Goal: Communication & Community: Ask a question

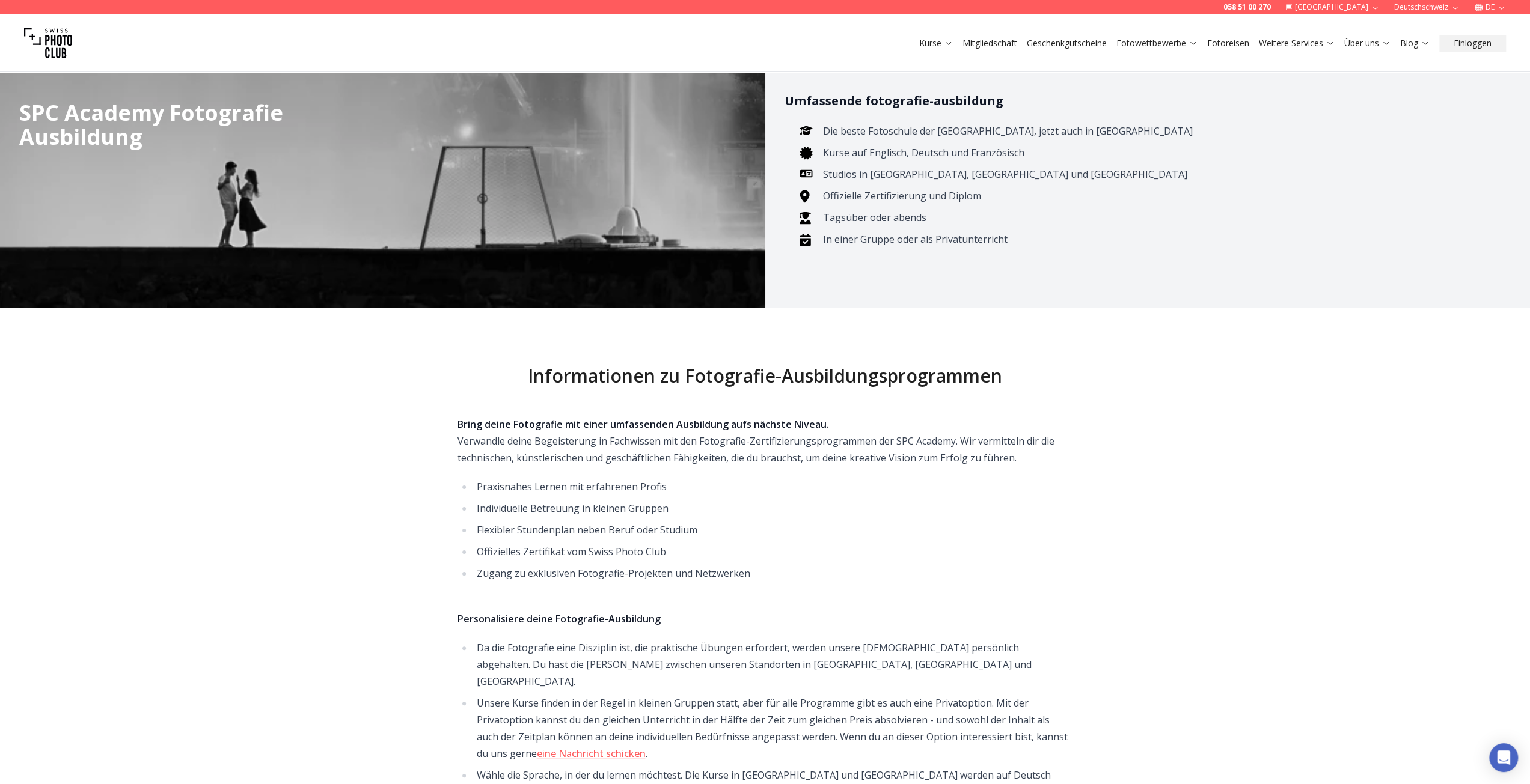
click at [985, 43] on link "Mitgliedschaft" at bounding box center [990, 43] width 55 height 12
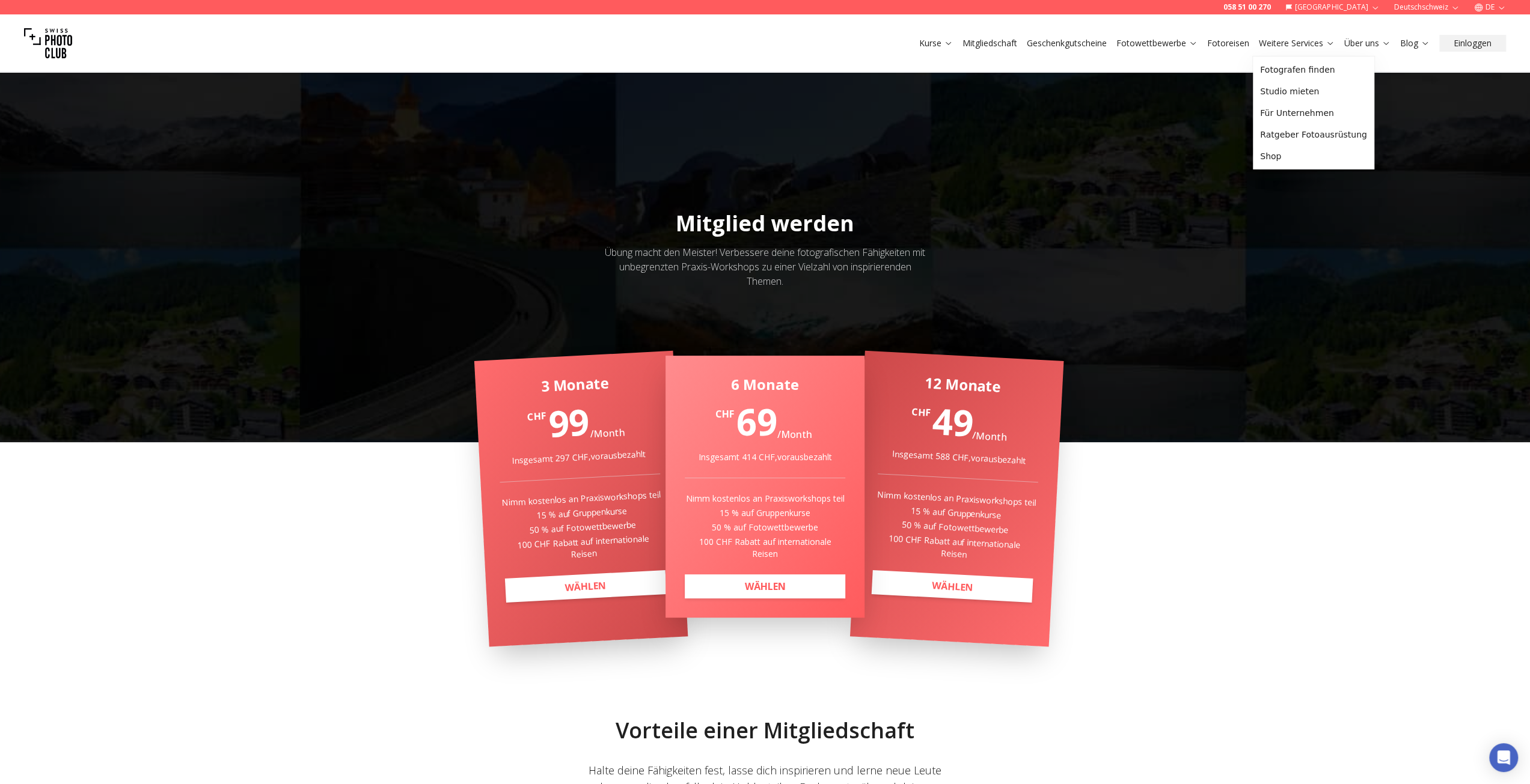
click at [1214, 45] on link "Fotoreisen" at bounding box center [1228, 43] width 42 height 12
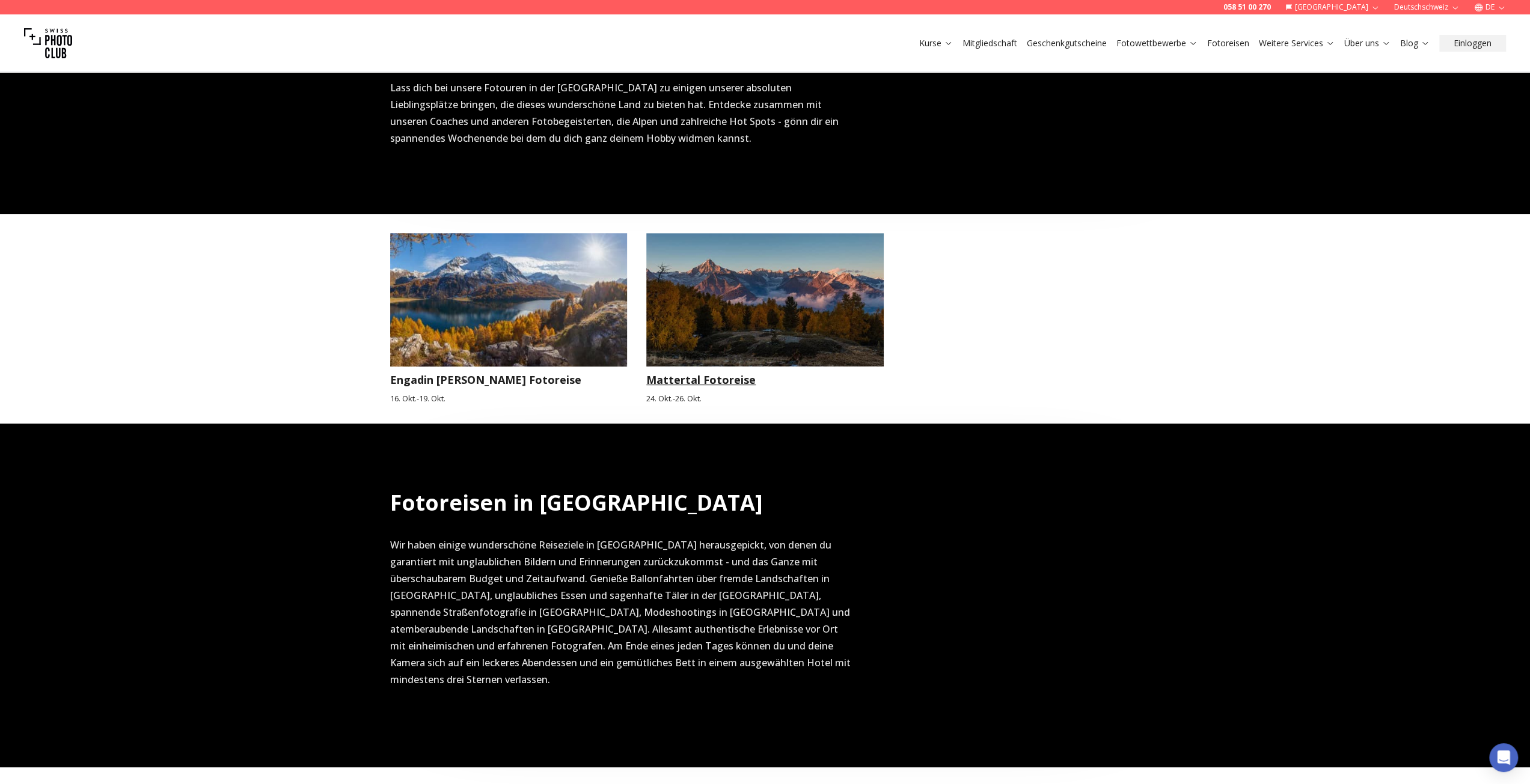
scroll to position [421, 0]
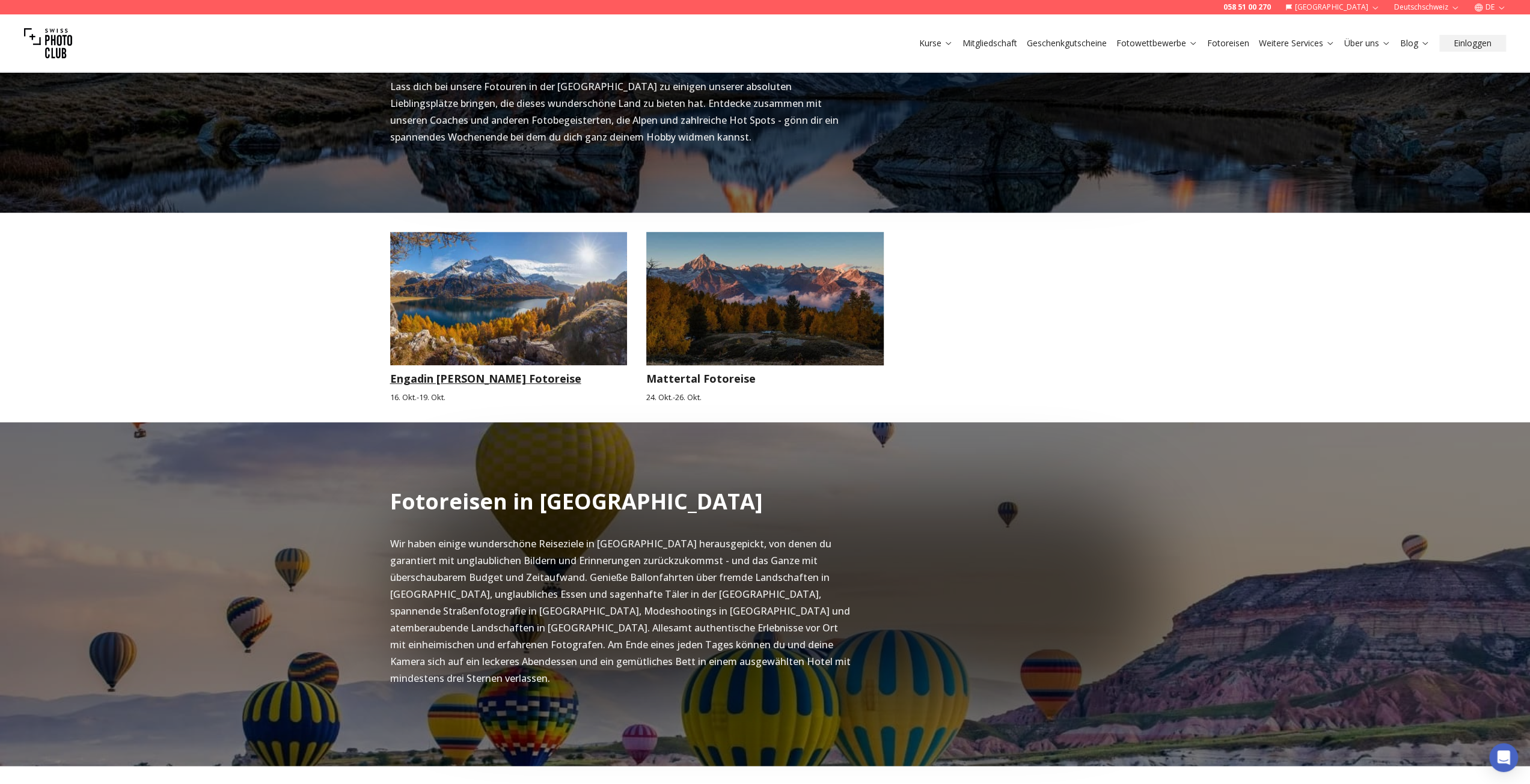
click at [463, 381] on h3 "Engadin [PERSON_NAME] Fotoreise" at bounding box center [509, 378] width 237 height 17
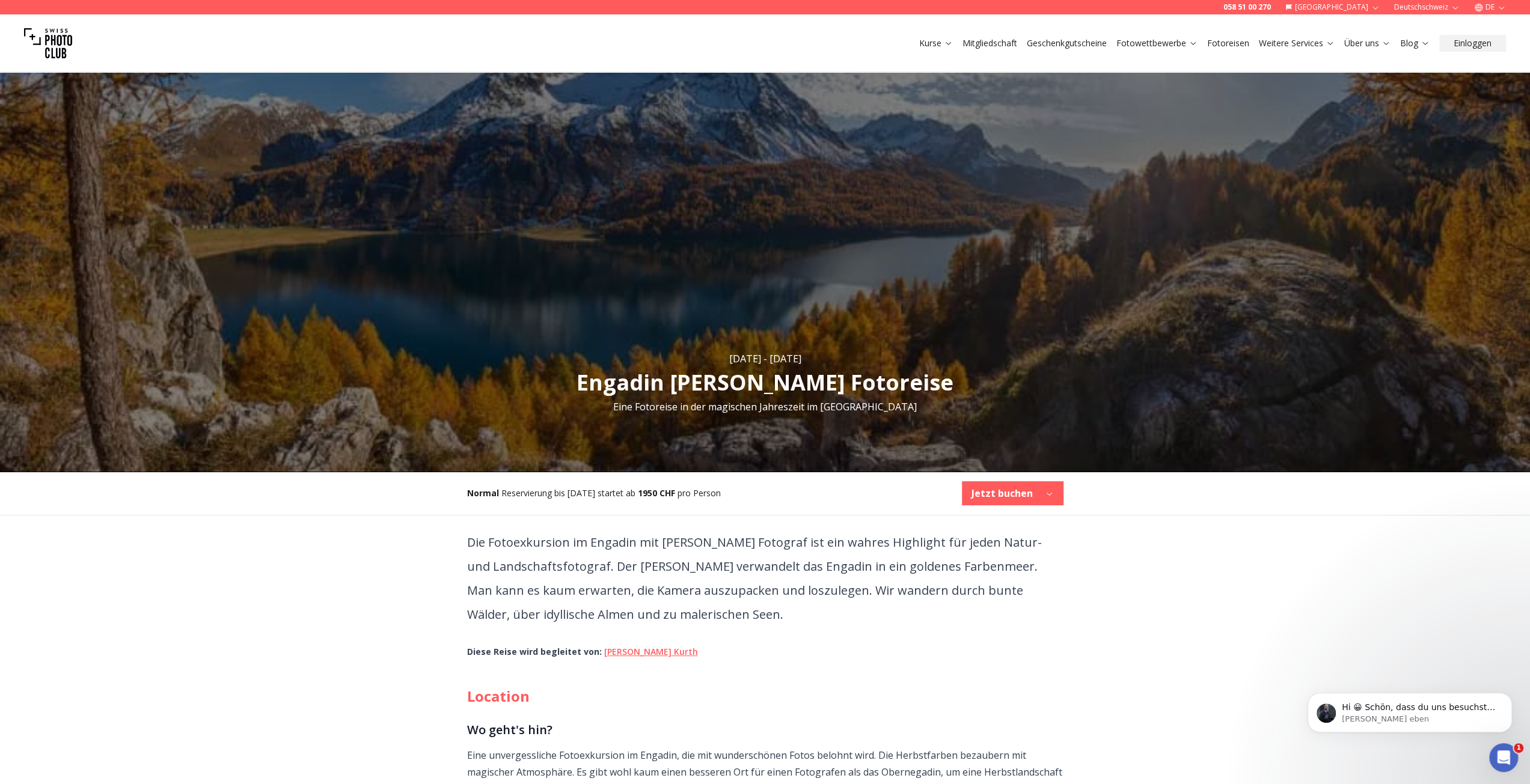
scroll to position [60, 0]
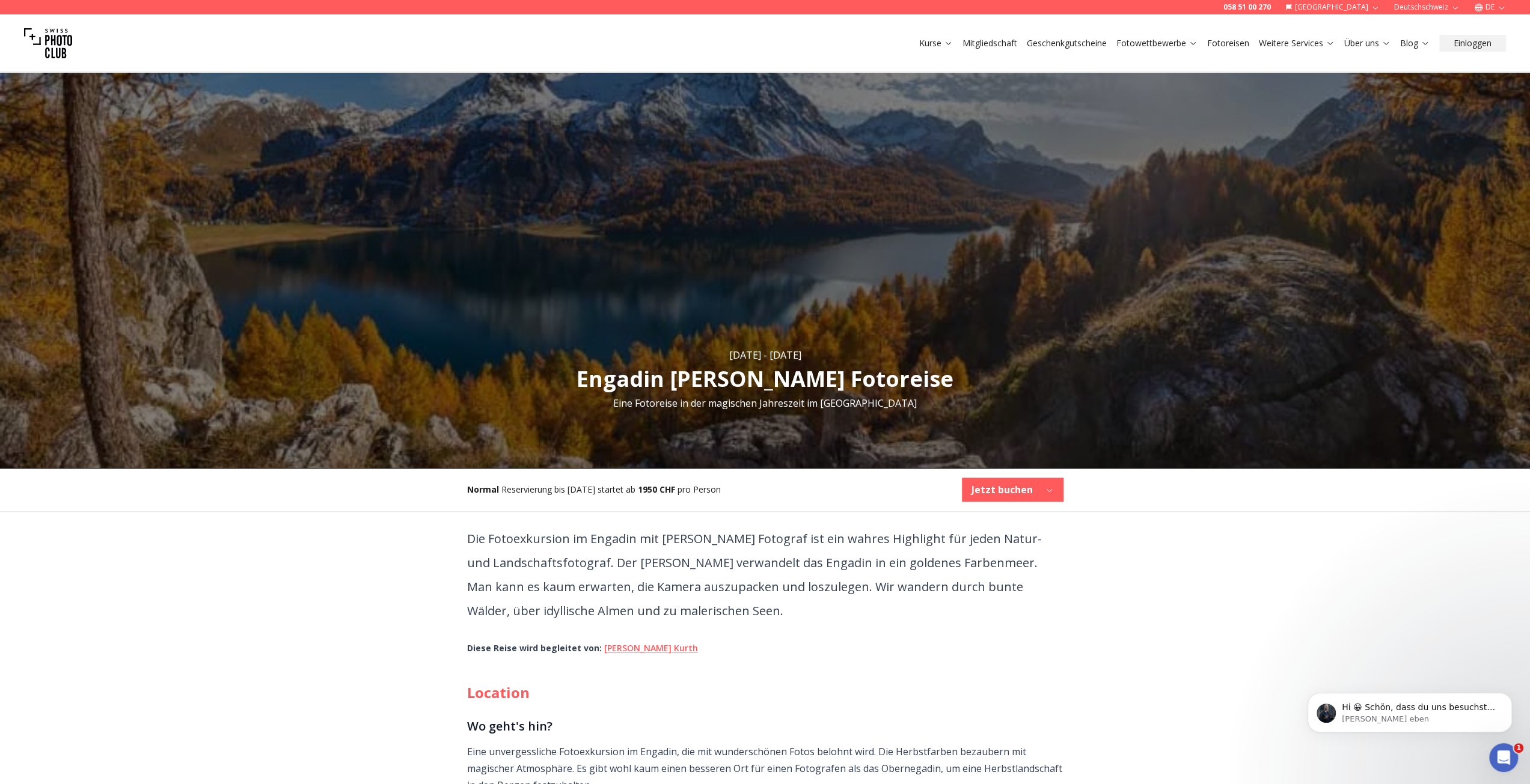
click at [659, 567] on p "Die Fotoexkursion im Engadin mit [PERSON_NAME] Fotograf ist ein wahres Highligh…" at bounding box center [765, 575] width 596 height 96
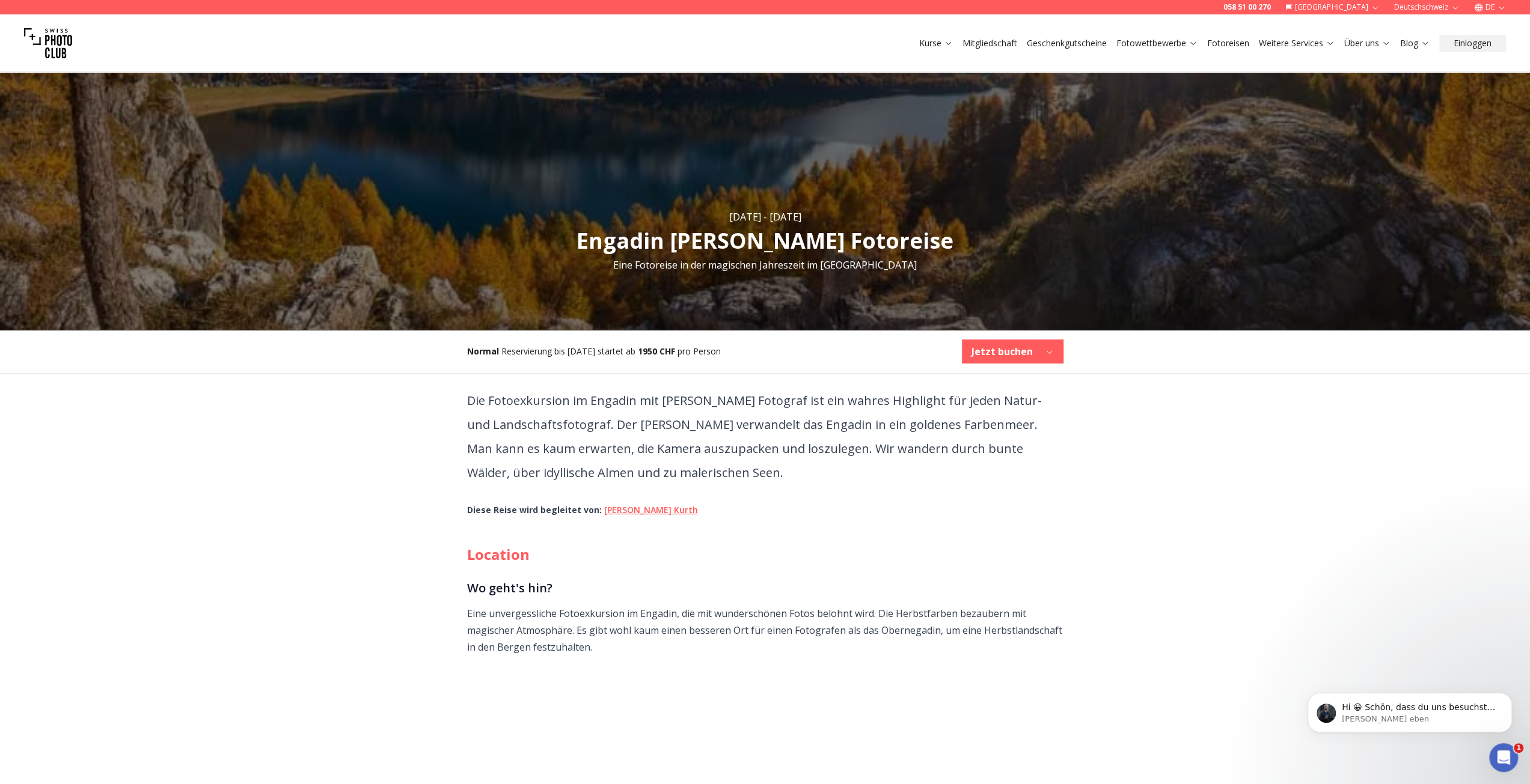
scroll to position [0, 0]
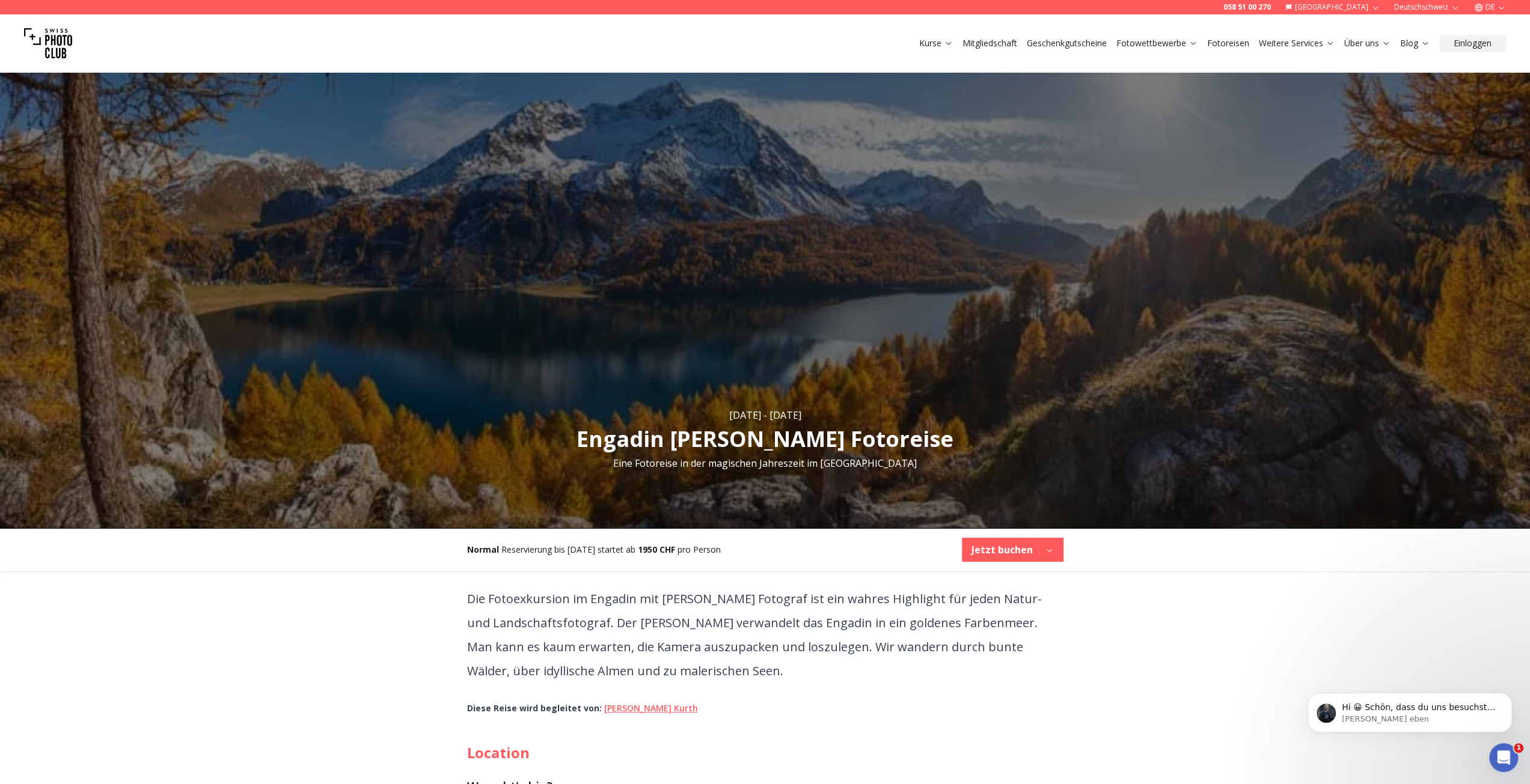
click at [1231, 43] on link "Fotoreisen" at bounding box center [1228, 43] width 42 height 12
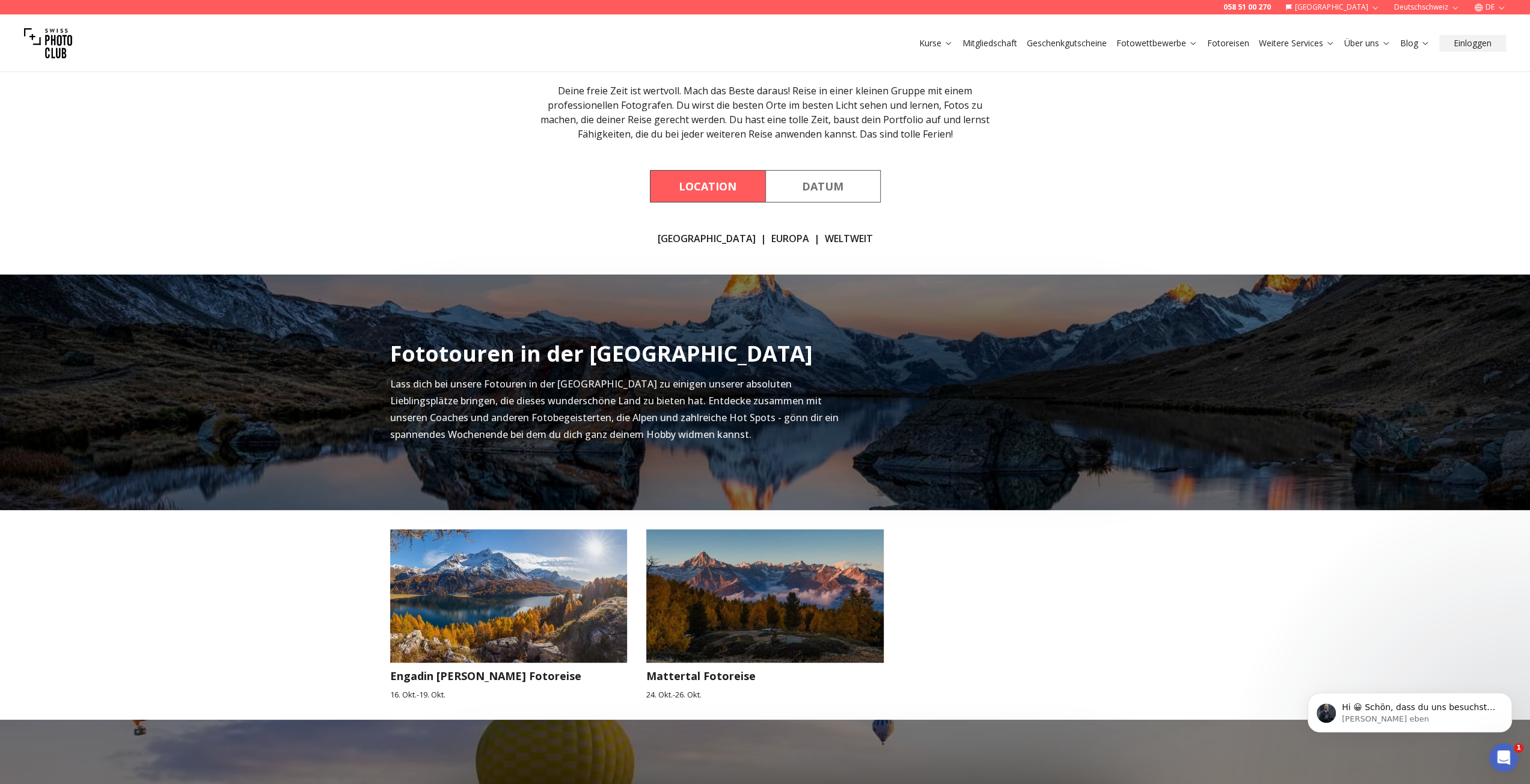
scroll to position [120, 0]
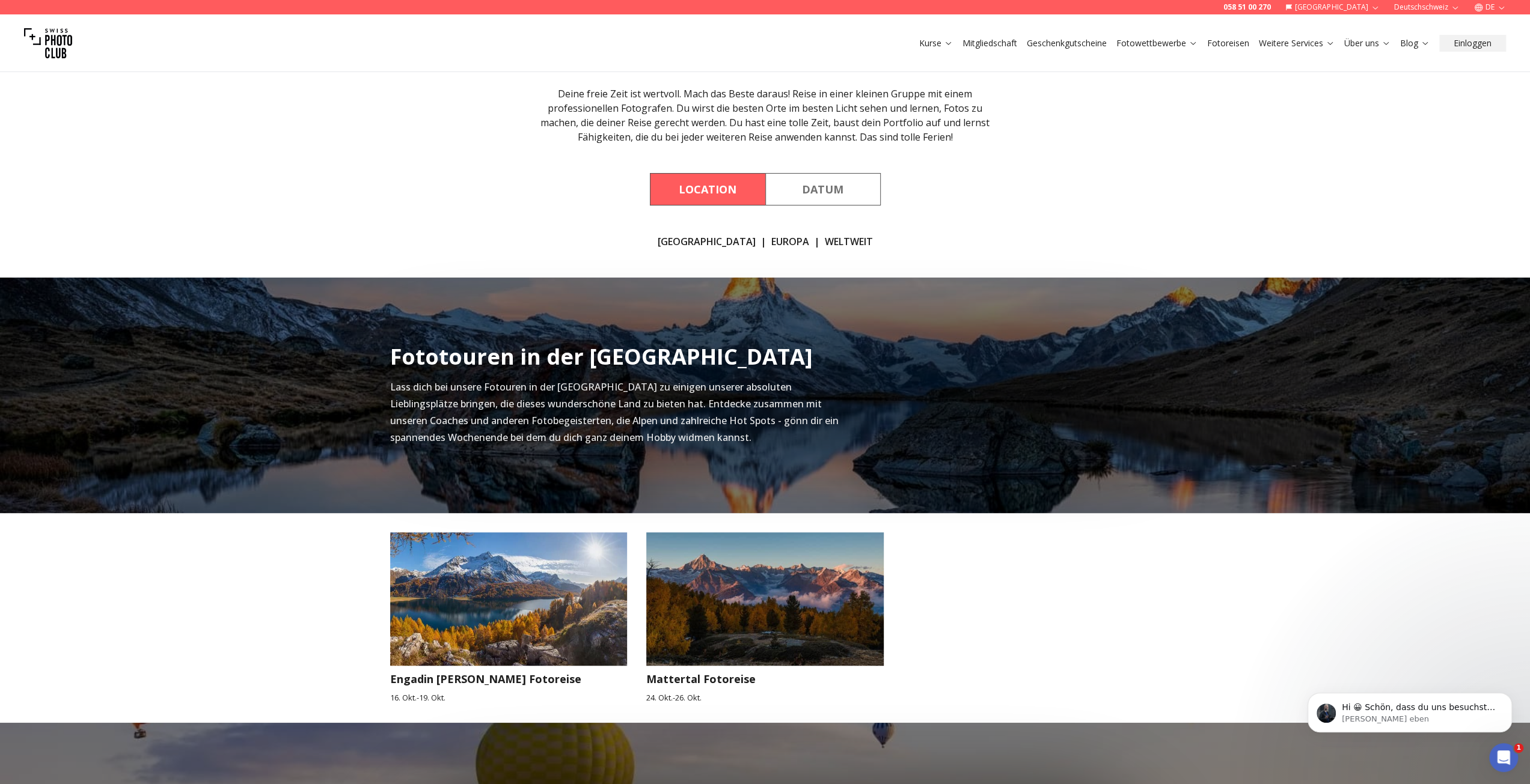
click at [771, 241] on link "EUROPA" at bounding box center [790, 241] width 38 height 14
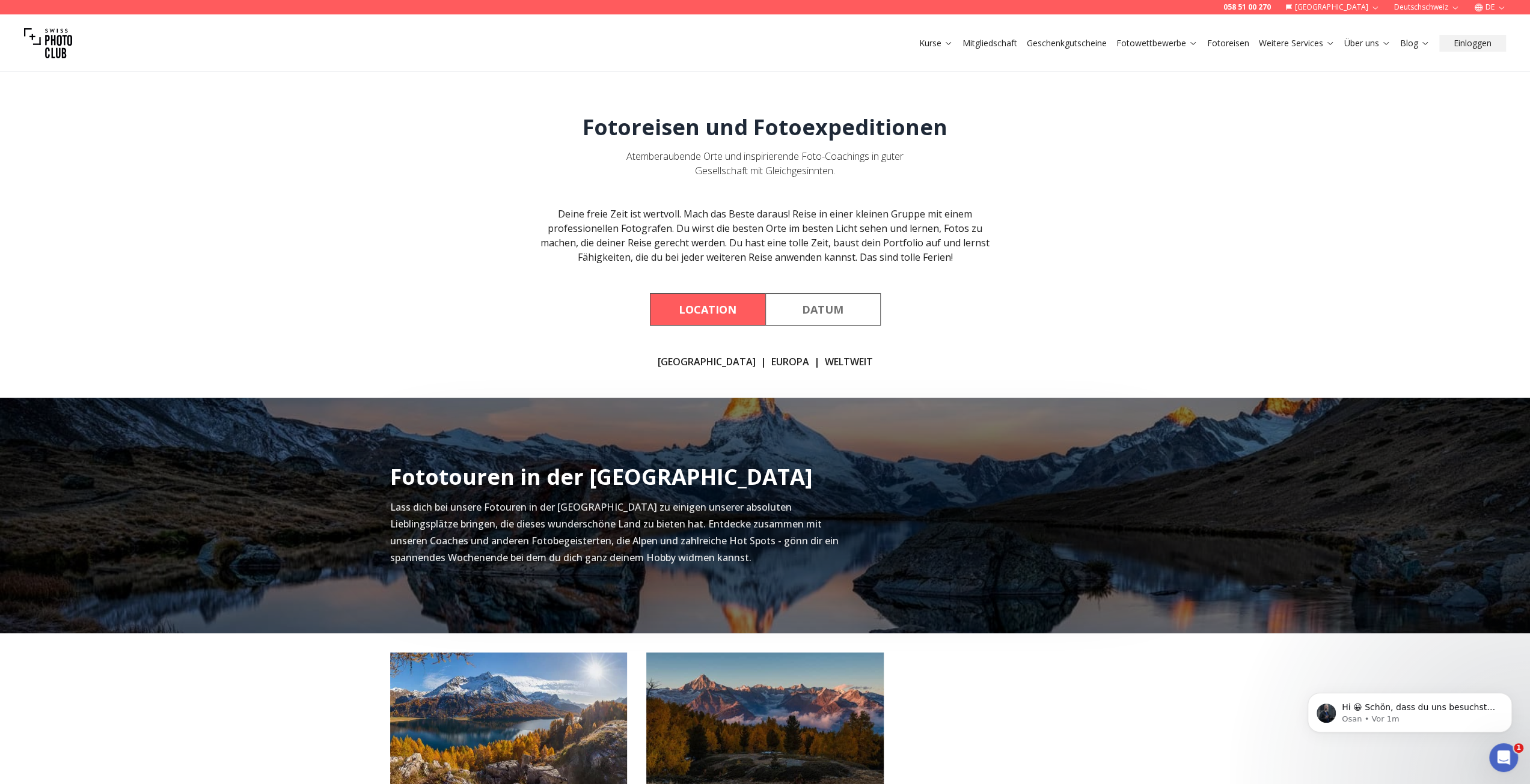
click at [825, 360] on link "WELTWEIT" at bounding box center [848, 362] width 48 height 14
click at [1358, 153] on link "Kontakt" at bounding box center [1374, 156] width 66 height 22
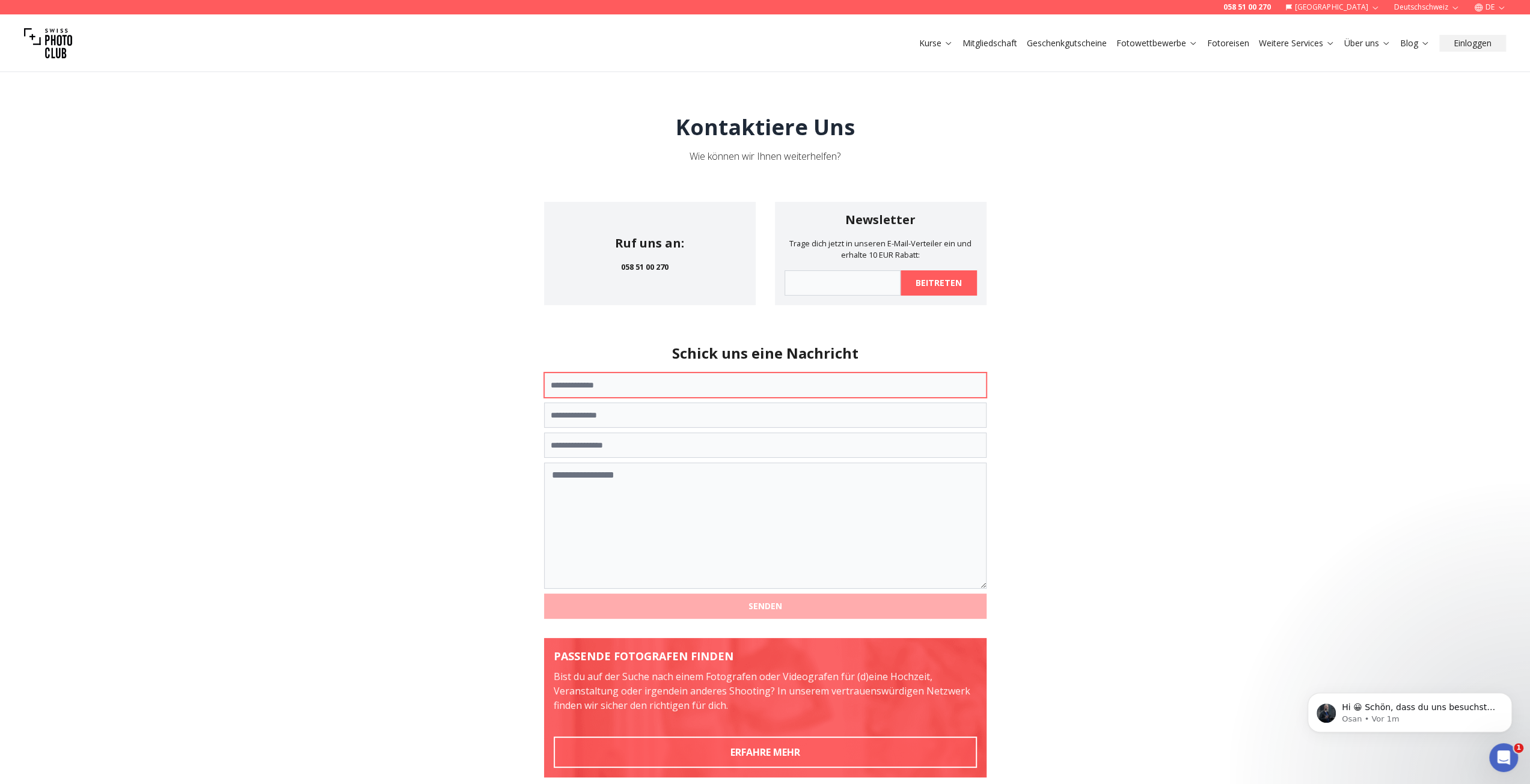
click at [708, 391] on input "text" at bounding box center [765, 385] width 443 height 26
type input "**********"
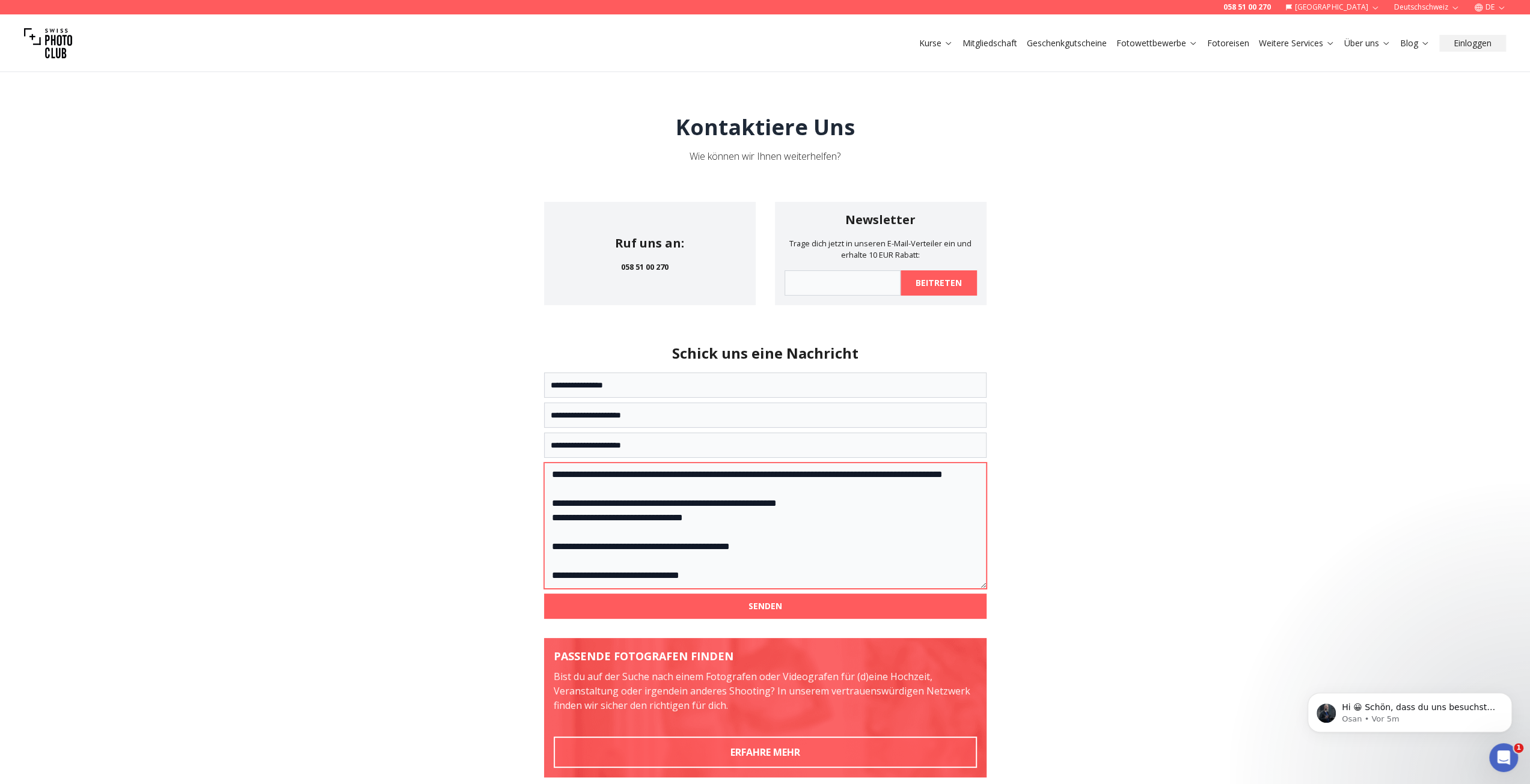
scroll to position [66, 0]
paste textarea "**********"
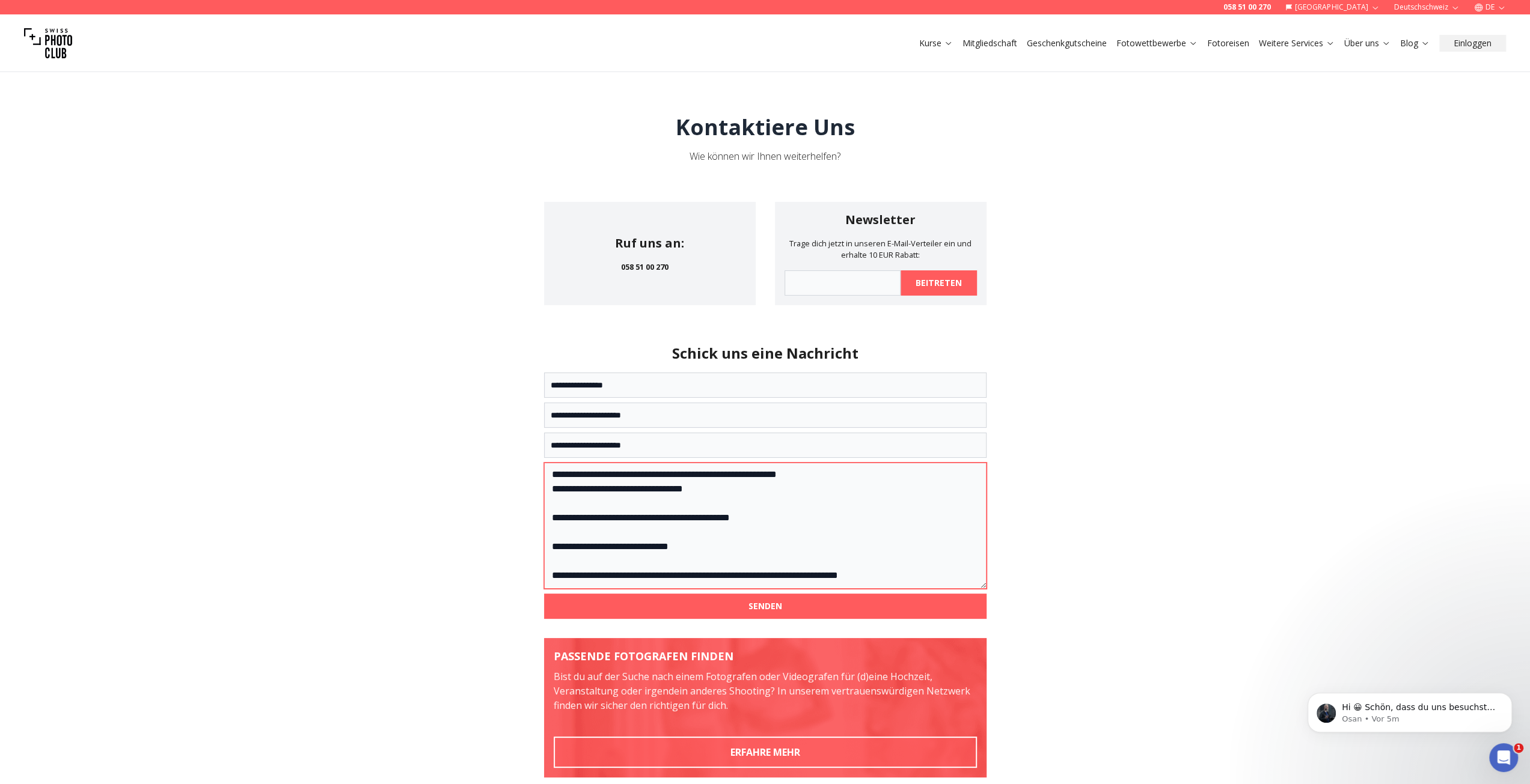
scroll to position [86, 0]
click at [794, 575] on textarea "**********" at bounding box center [765, 526] width 443 height 126
paste textarea "**********"
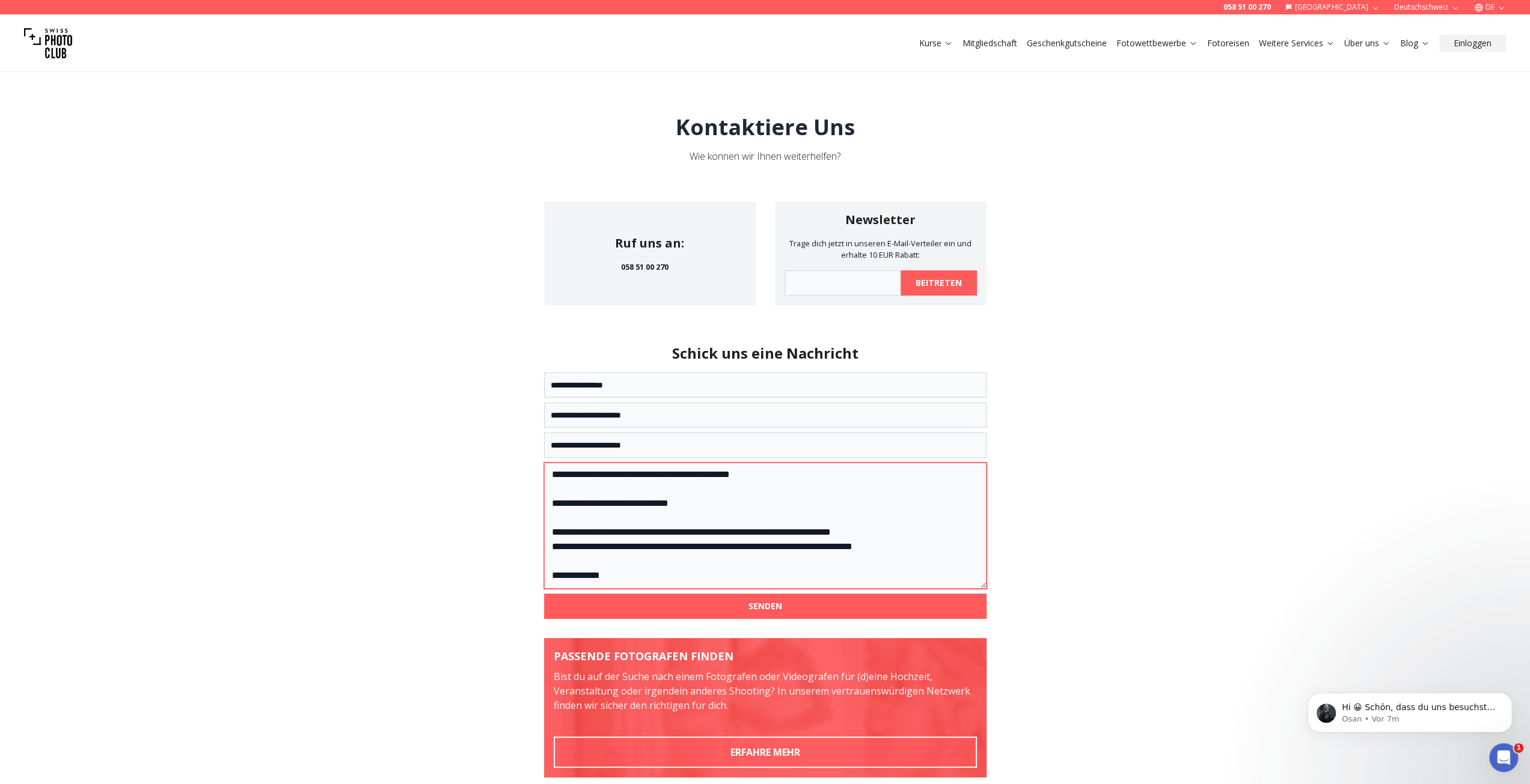
scroll to position [138, 0]
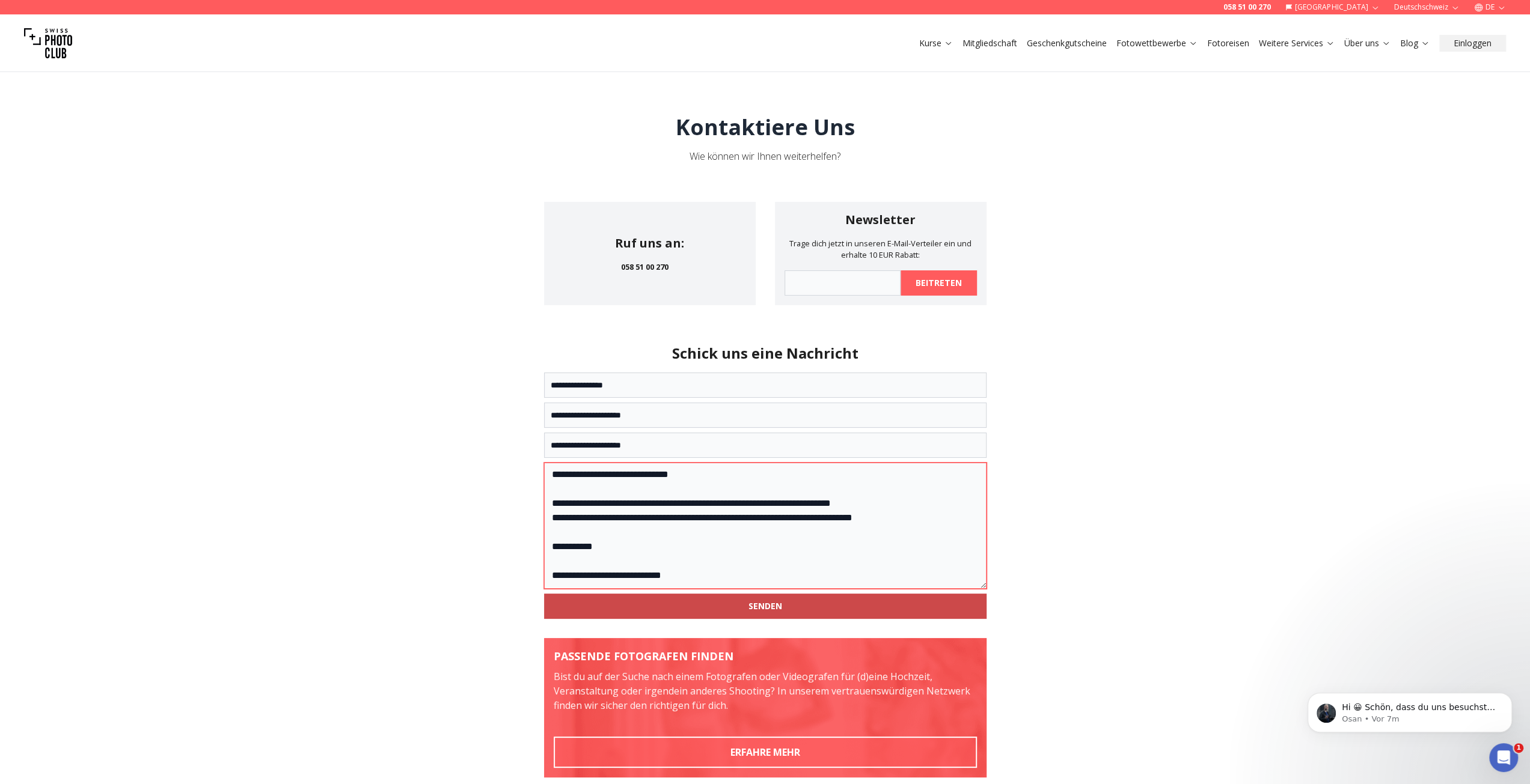
type textarea "**********"
click at [794, 611] on button "SENDEN" at bounding box center [765, 606] width 443 height 26
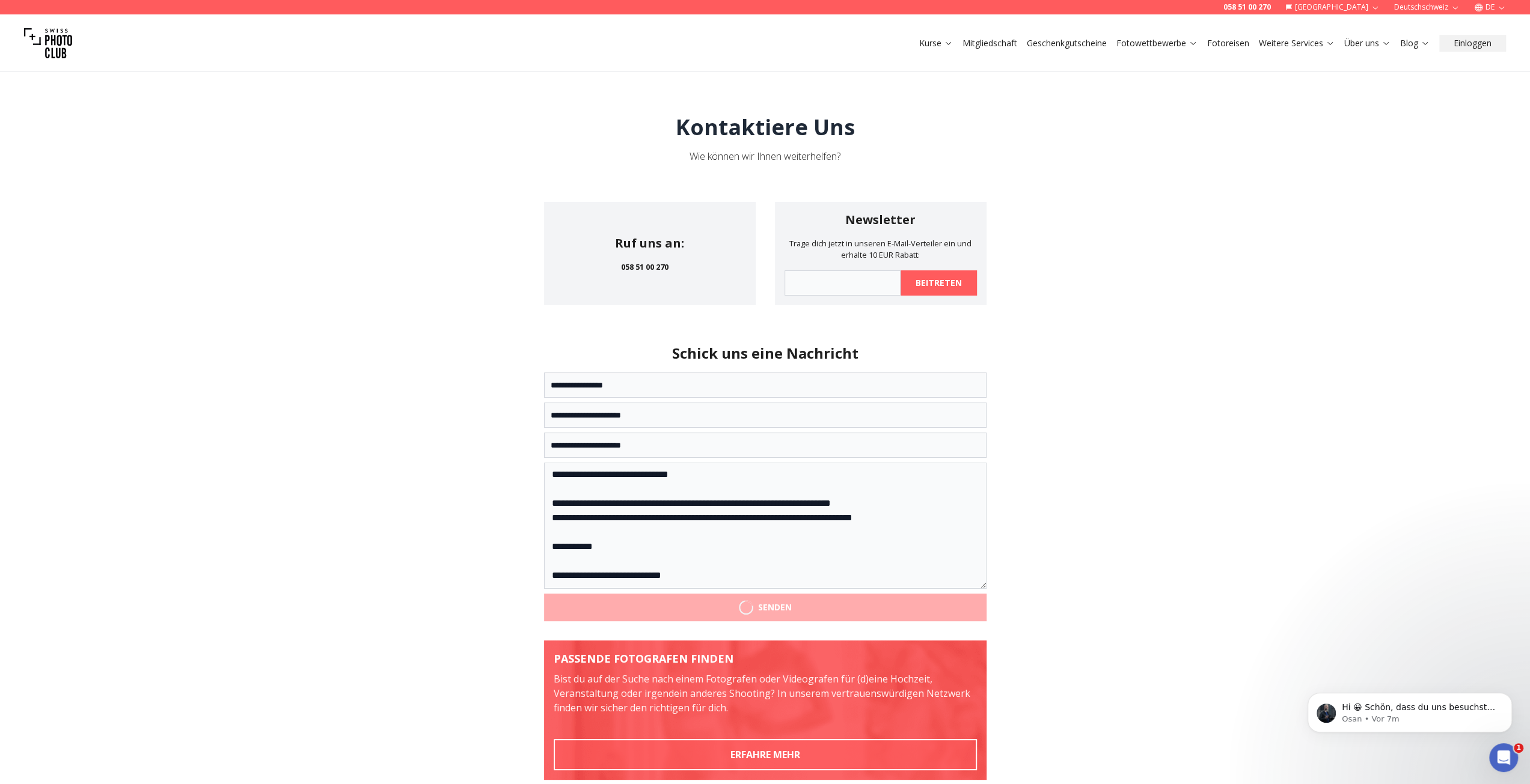
scroll to position [0, 0]
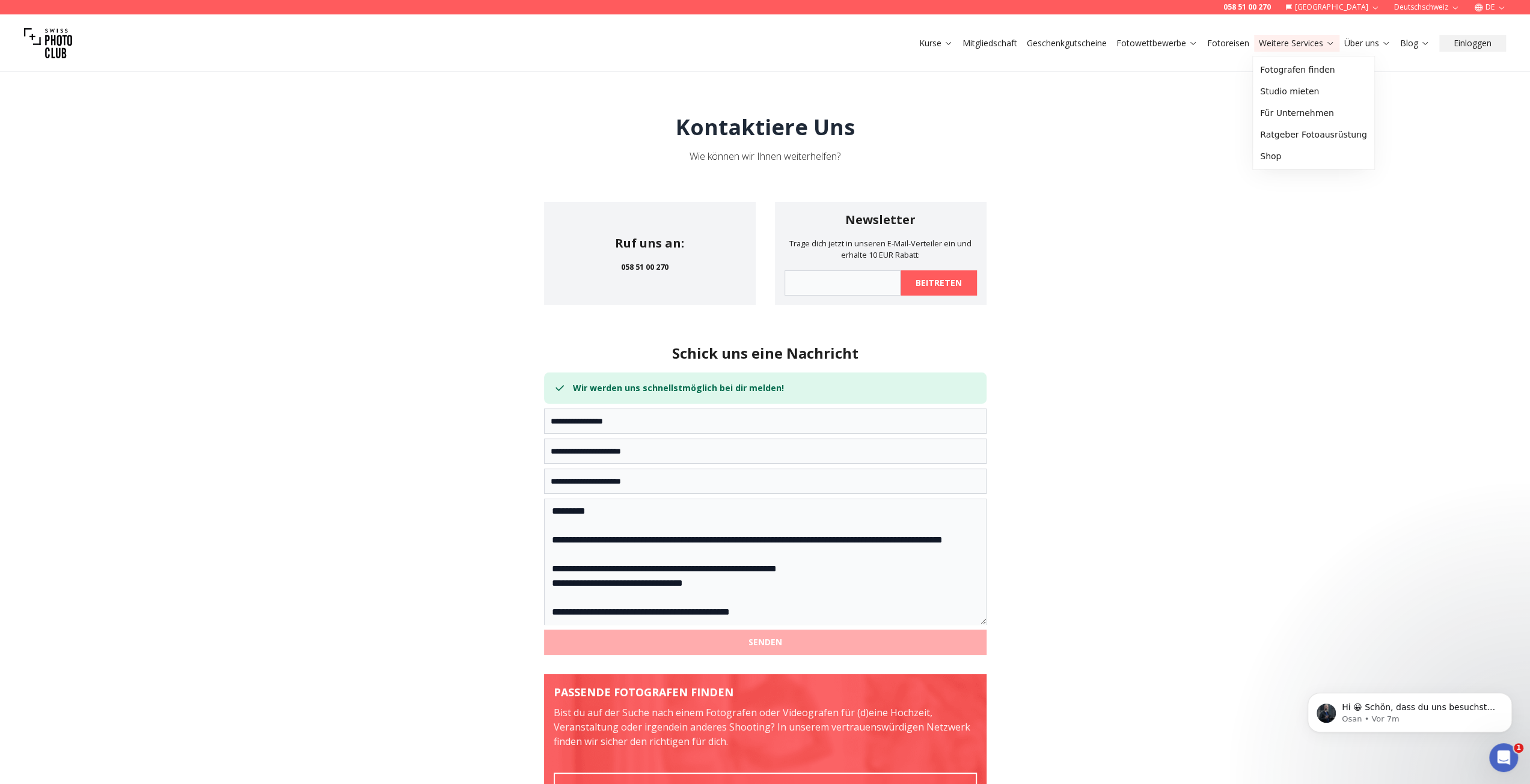
click at [1271, 42] on link "Weitere Services" at bounding box center [1297, 43] width 76 height 12
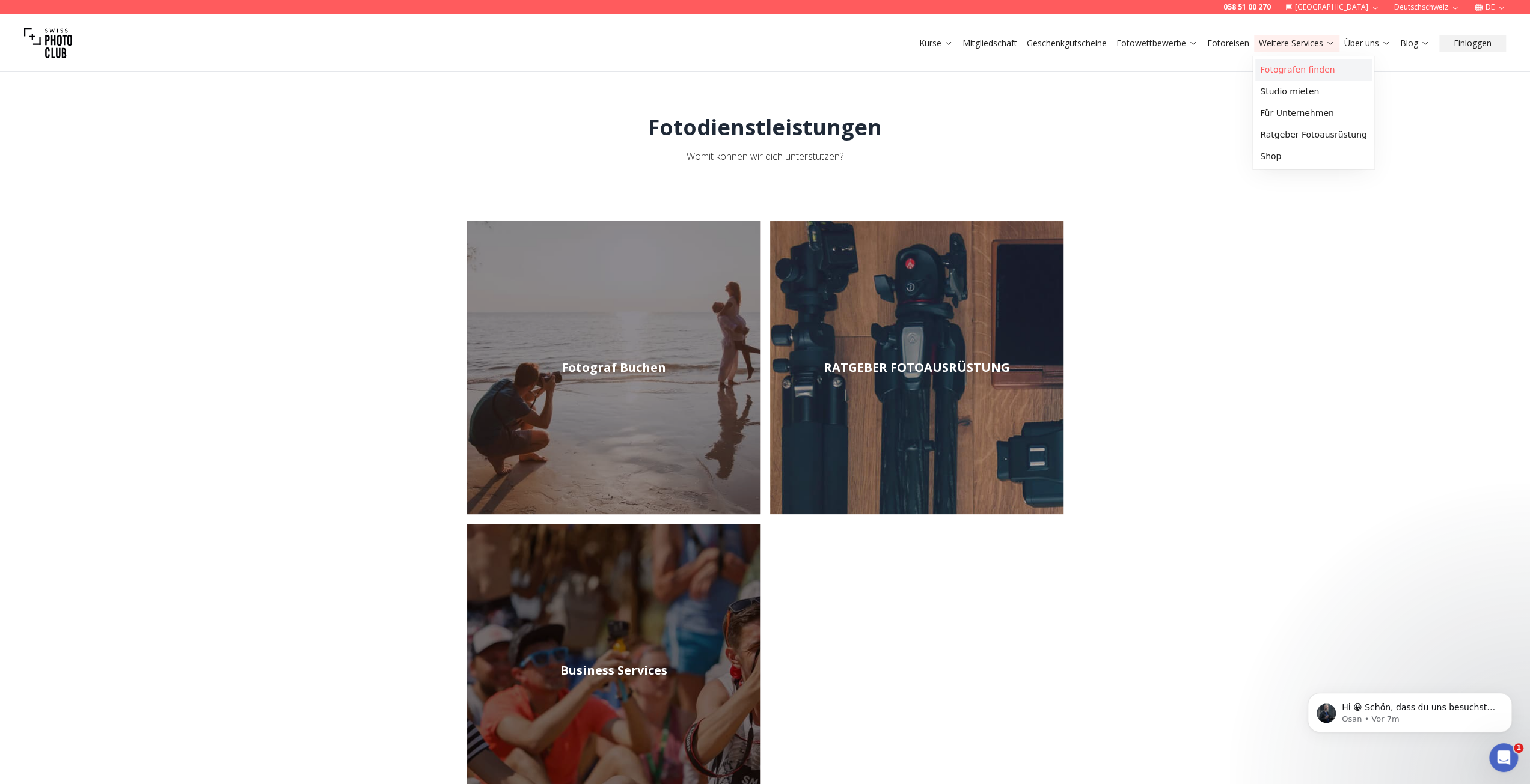
click at [1274, 65] on link "Fotografen finden" at bounding box center [1313, 70] width 116 height 22
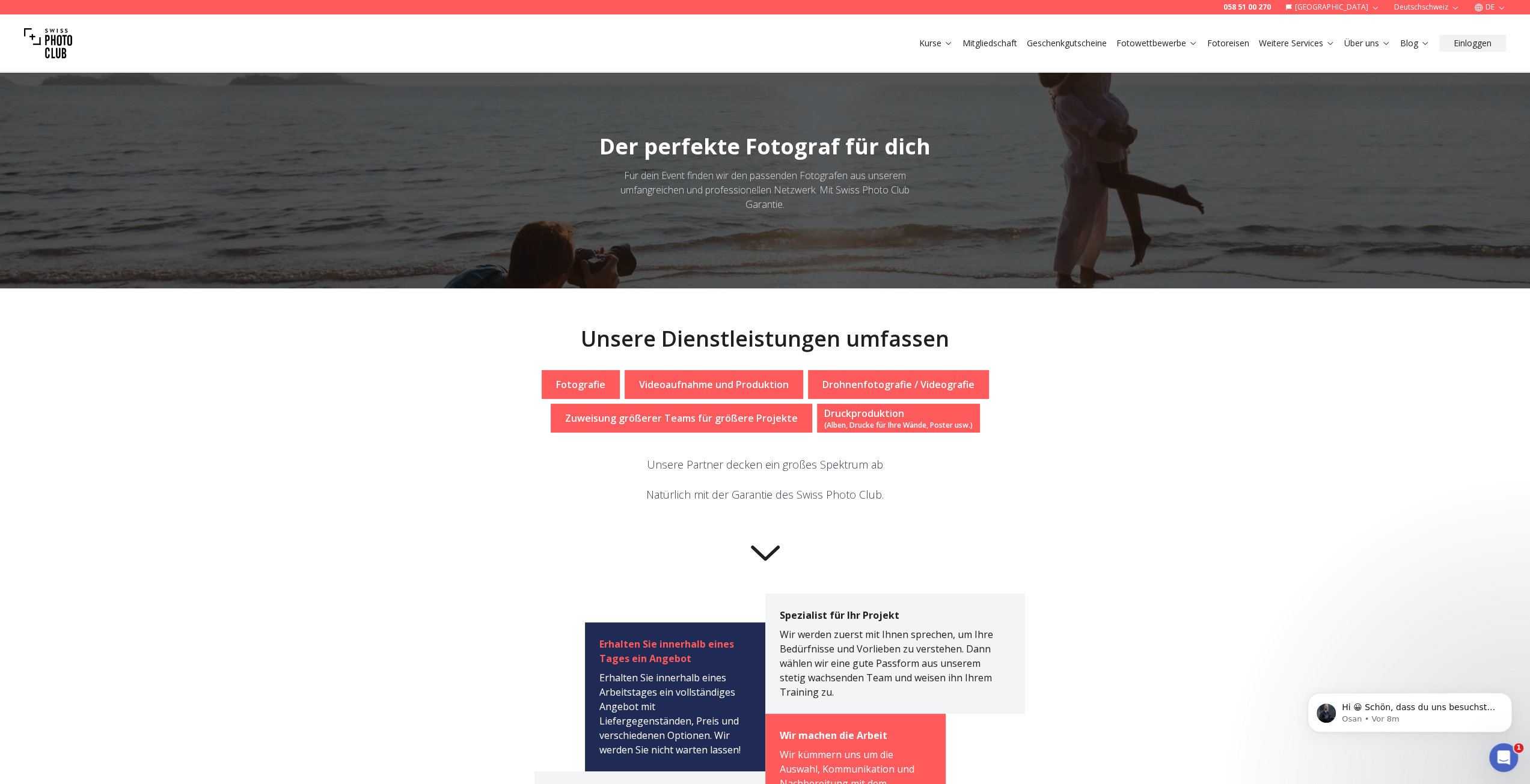
click at [596, 383] on p "Fotografie" at bounding box center [580, 384] width 49 height 14
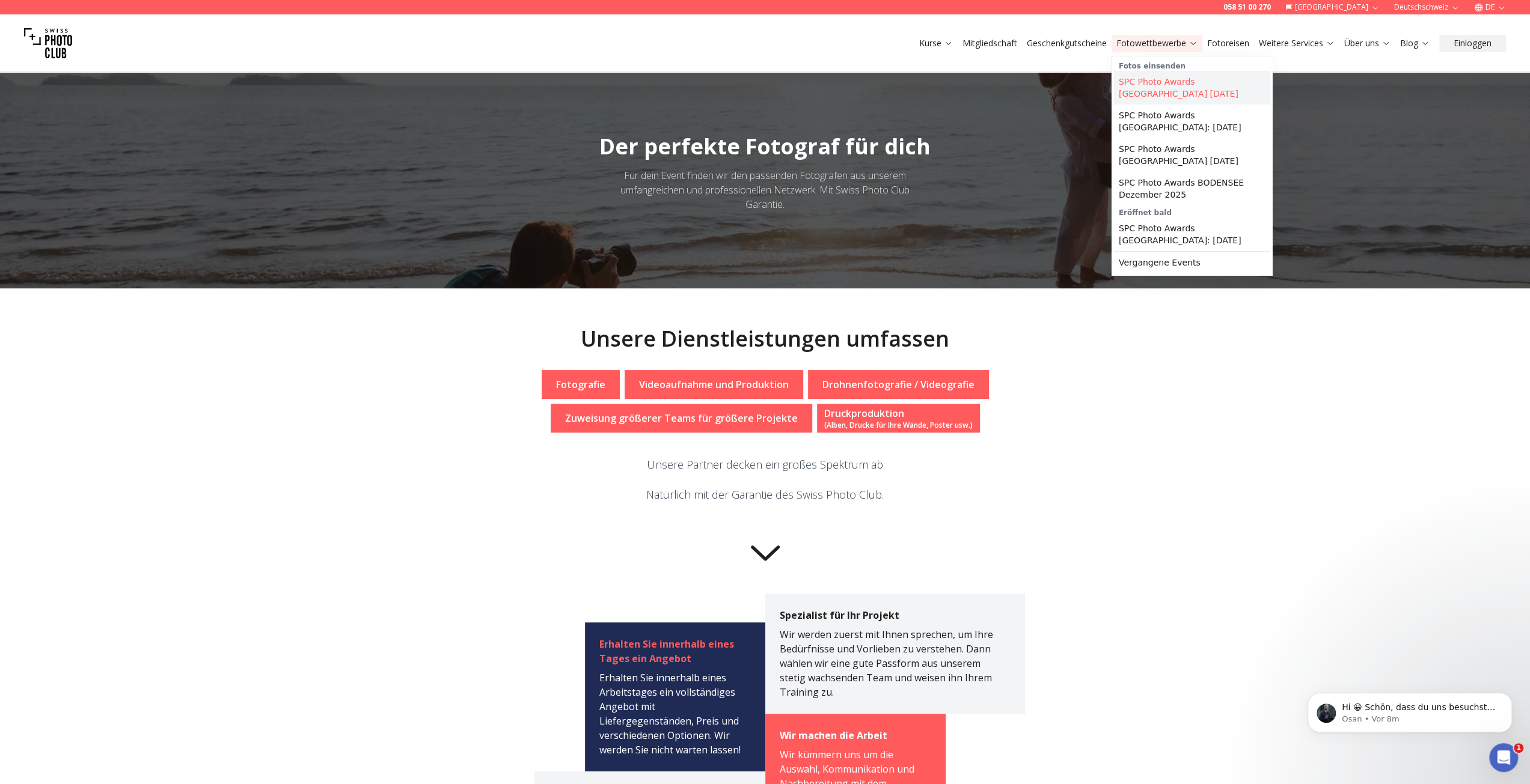
click at [1189, 81] on link "SPC Photo Awards [GEOGRAPHIC_DATA] [DATE]" at bounding box center [1191, 88] width 156 height 34
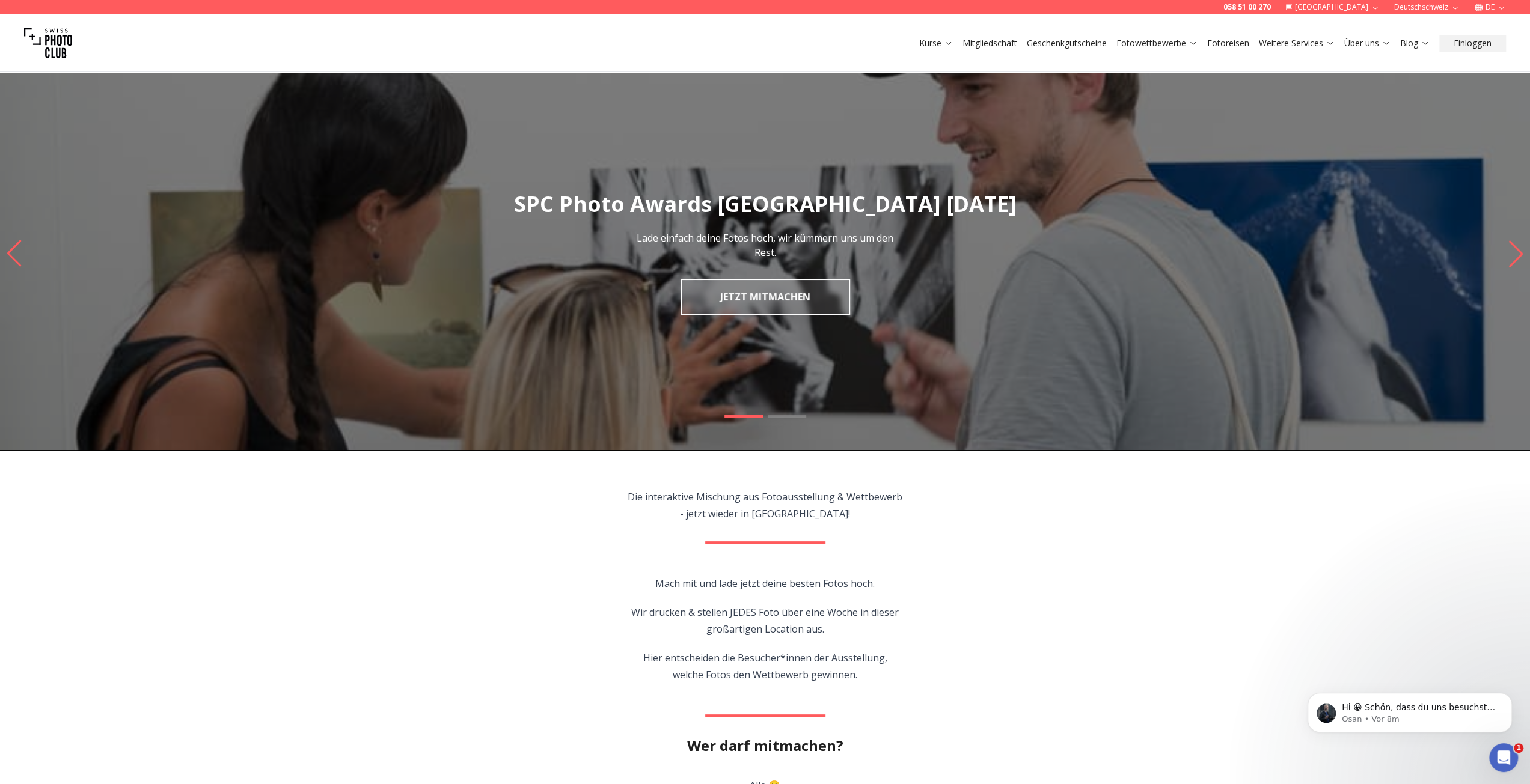
click at [1162, 37] on link "Fotowettbewerbe" at bounding box center [1157, 43] width 81 height 12
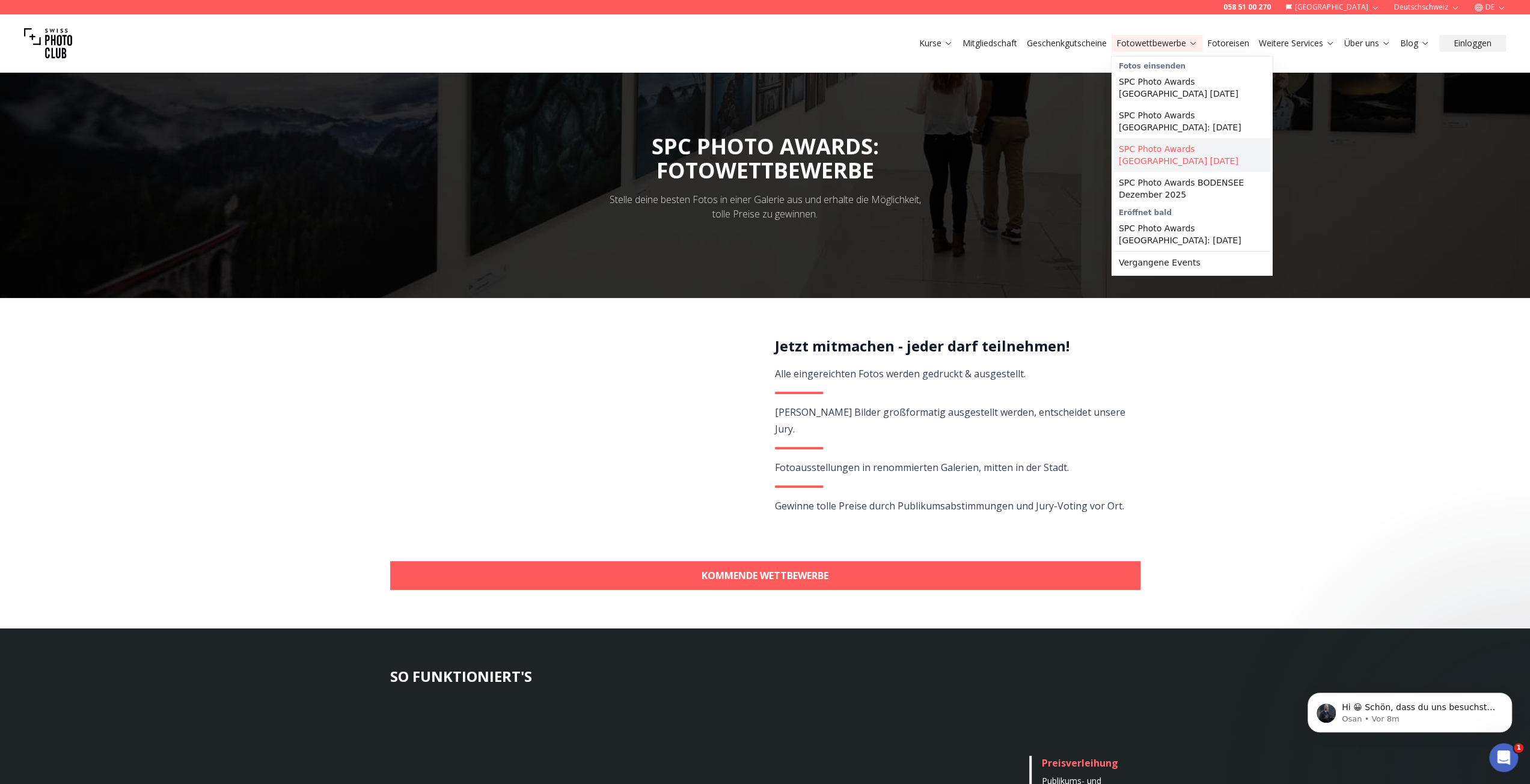
click at [1183, 138] on link "SPC Photo Awards [GEOGRAPHIC_DATA] [DATE]" at bounding box center [1191, 155] width 156 height 34
